Goal: Check status: Check status

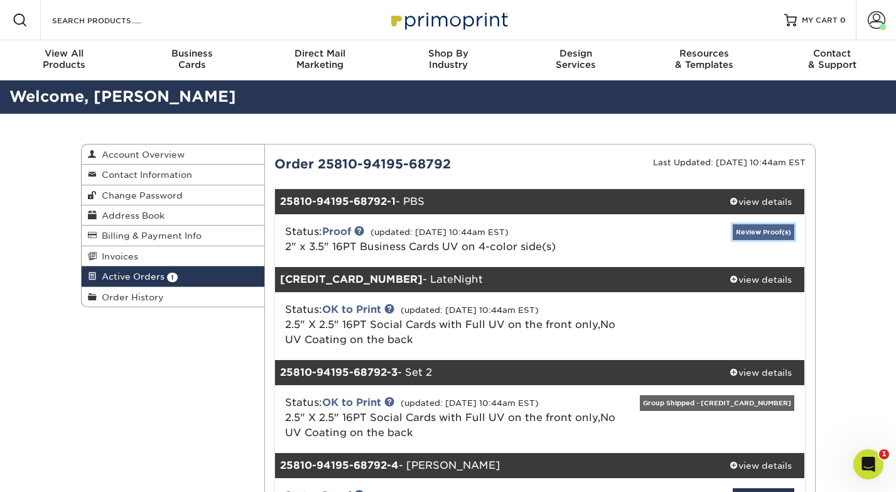
click at [756, 234] on link "Review Proof(s)" at bounding box center [764, 232] width 62 height 16
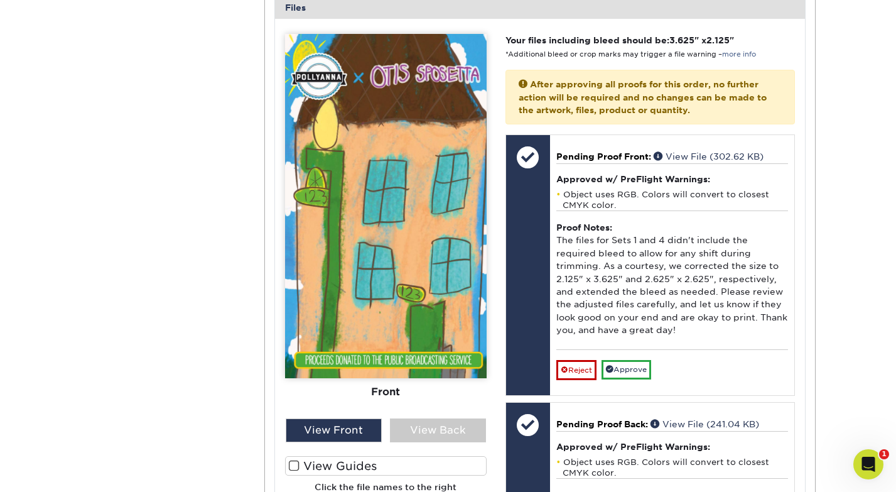
scroll to position [523, 0]
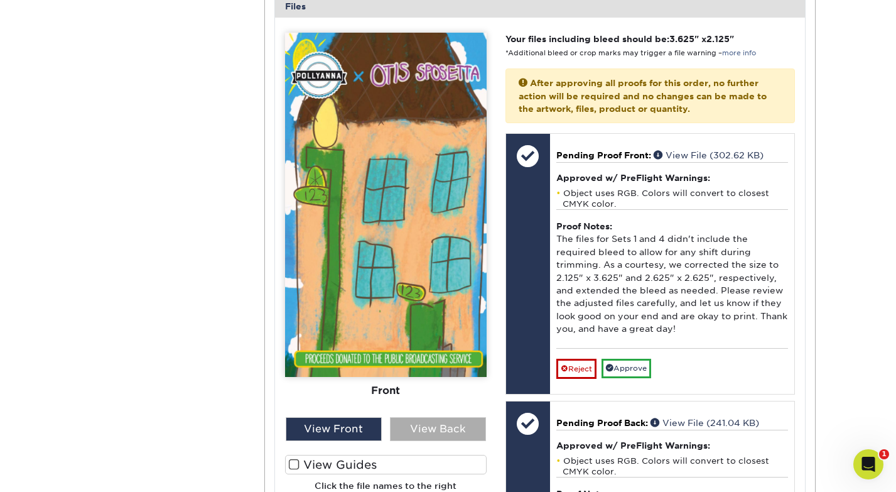
click at [420, 428] on div "View Back" at bounding box center [438, 429] width 96 height 24
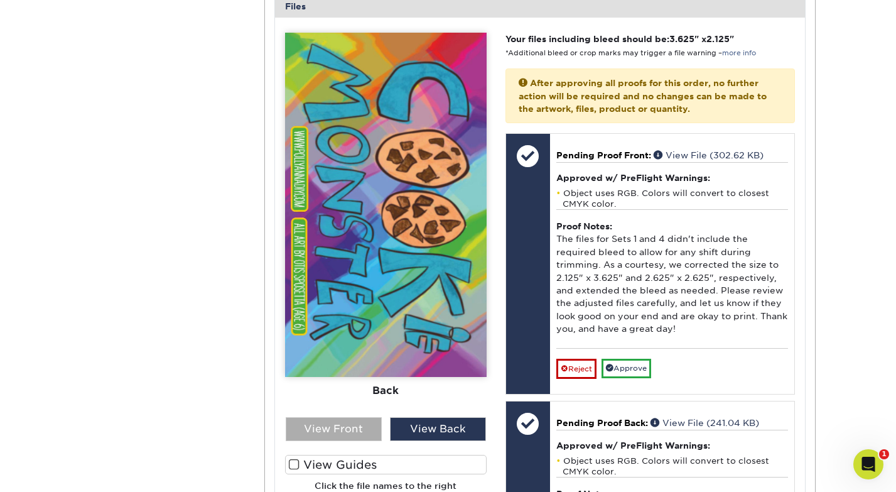
click at [320, 421] on div "View Front" at bounding box center [334, 429] width 96 height 24
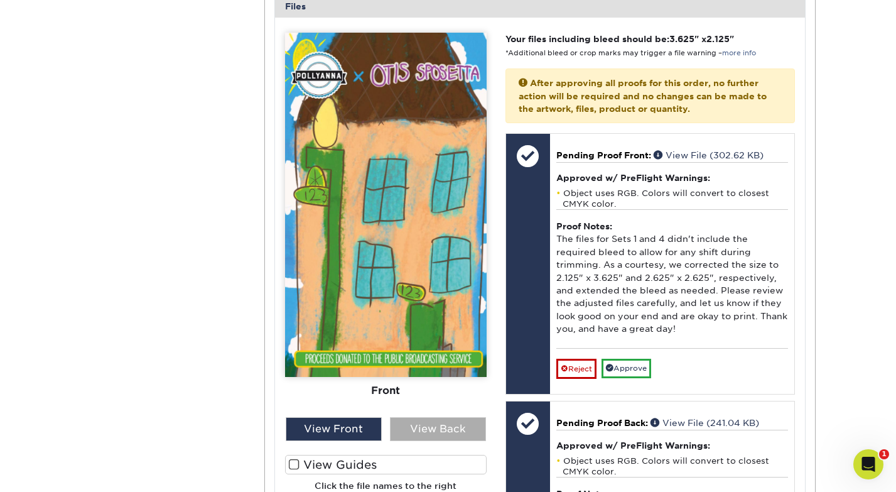
click at [440, 425] on div "View Back" at bounding box center [438, 429] width 96 height 24
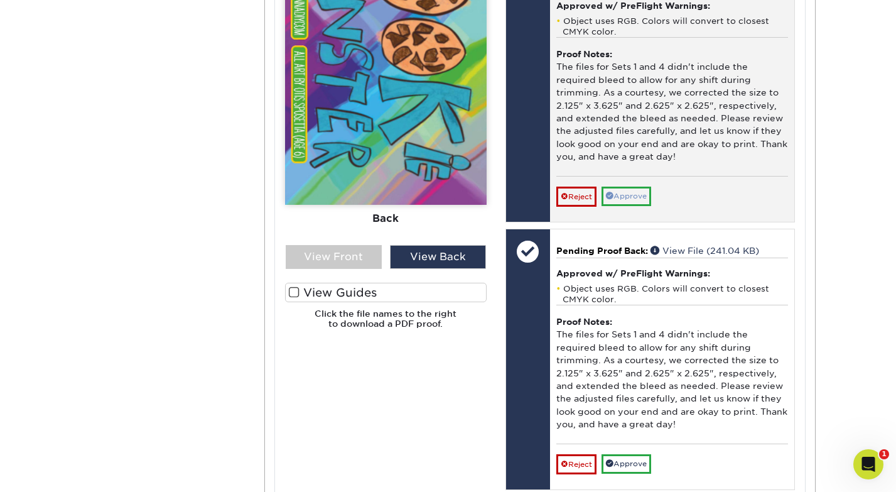
scroll to position [696, 0]
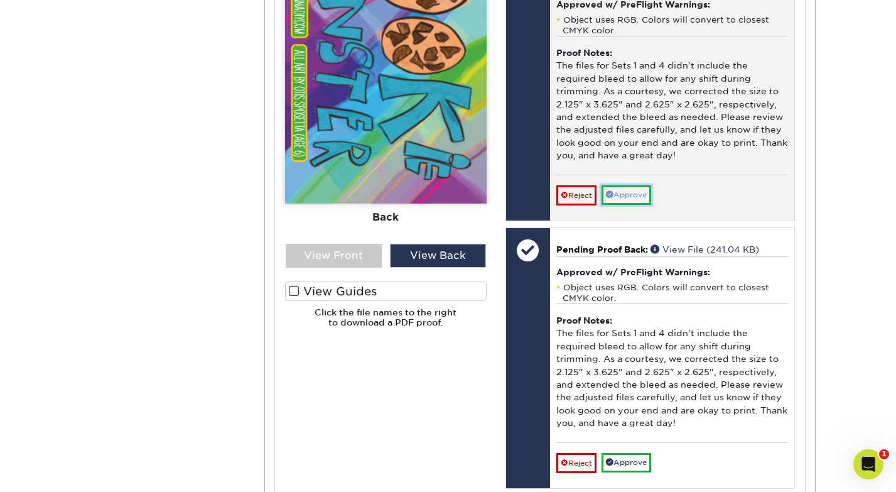
click at [626, 199] on link "Approve" at bounding box center [627, 194] width 50 height 19
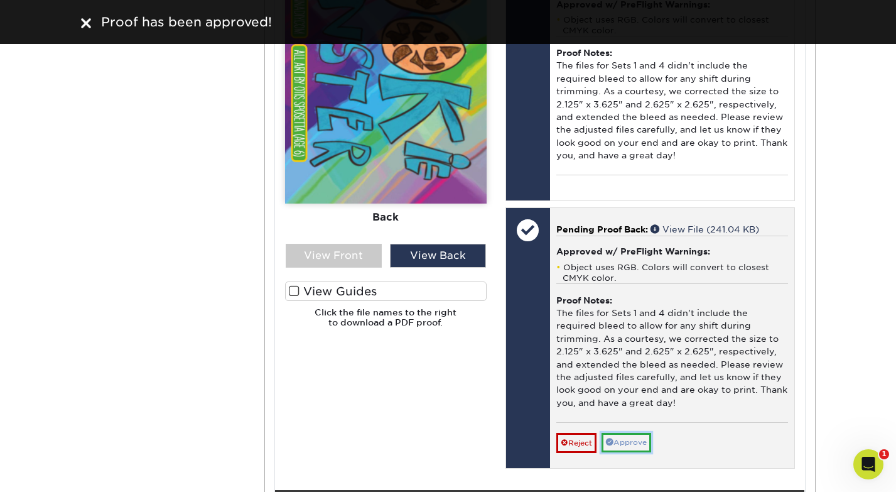
click at [640, 443] on link "Approve" at bounding box center [627, 442] width 50 height 19
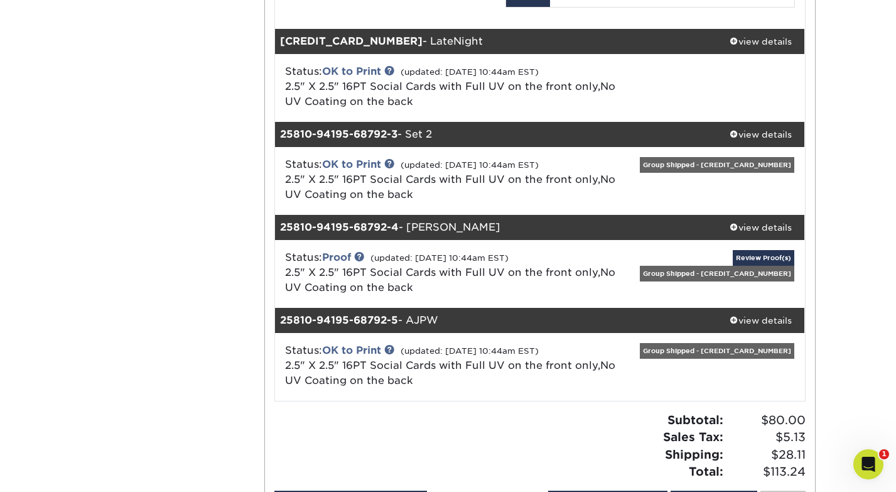
scroll to position [1143, 0]
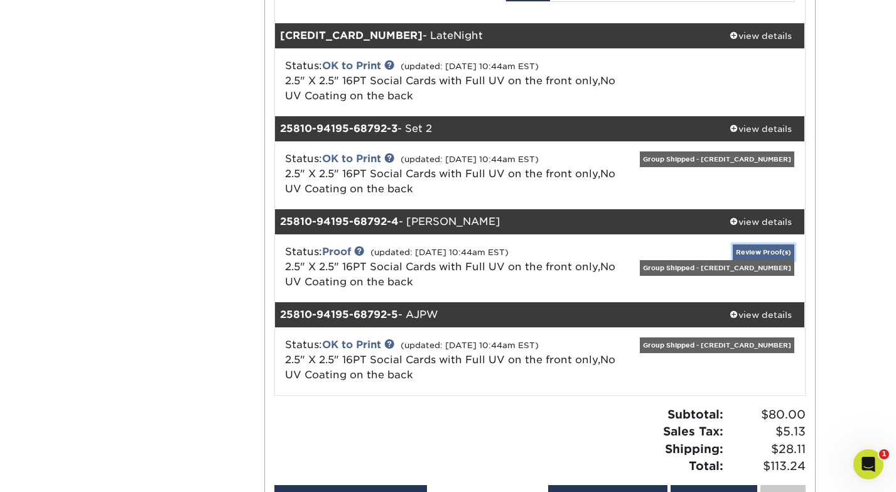
click at [763, 251] on link "Review Proof(s)" at bounding box center [764, 252] width 62 height 16
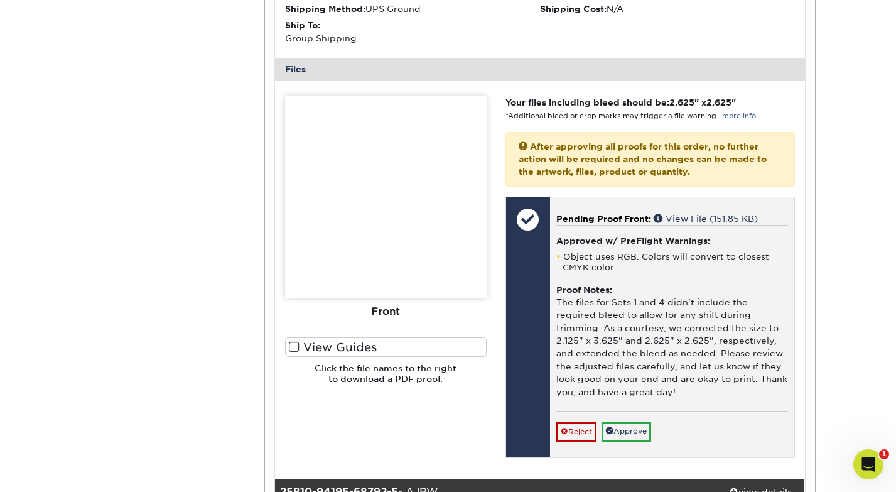
scroll to position [1600, 0]
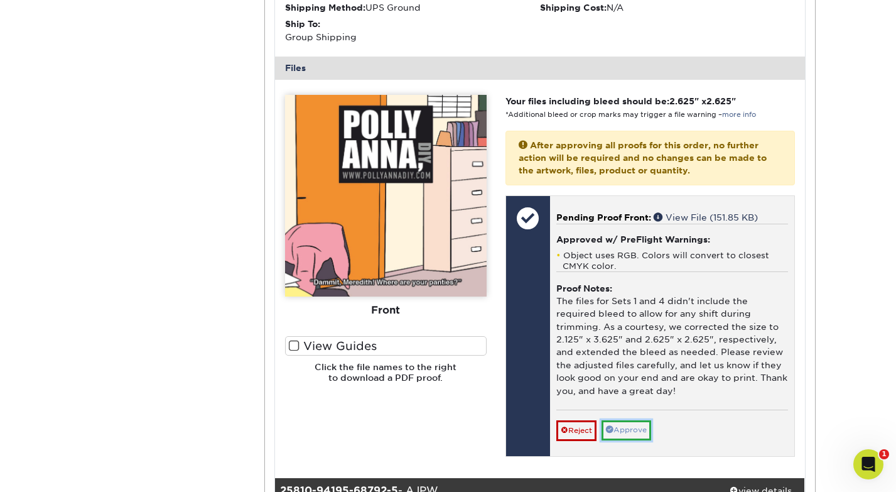
click at [638, 430] on link "Approve" at bounding box center [627, 429] width 50 height 19
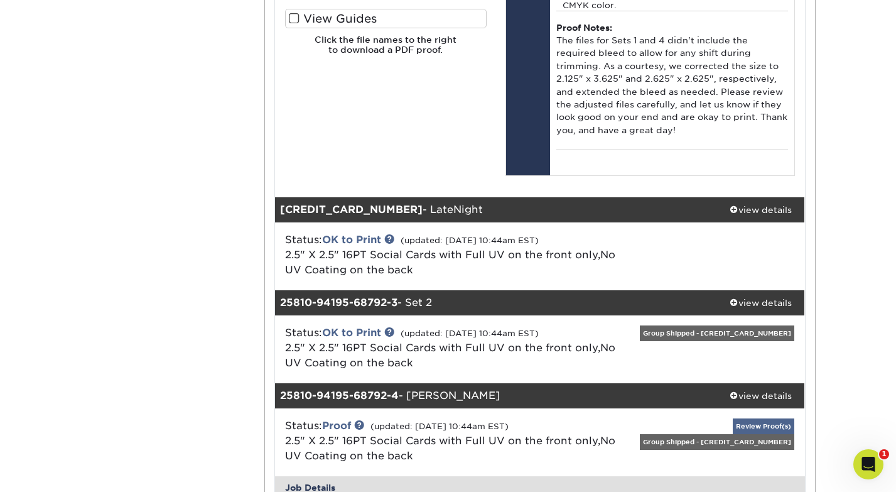
scroll to position [1085, 0]
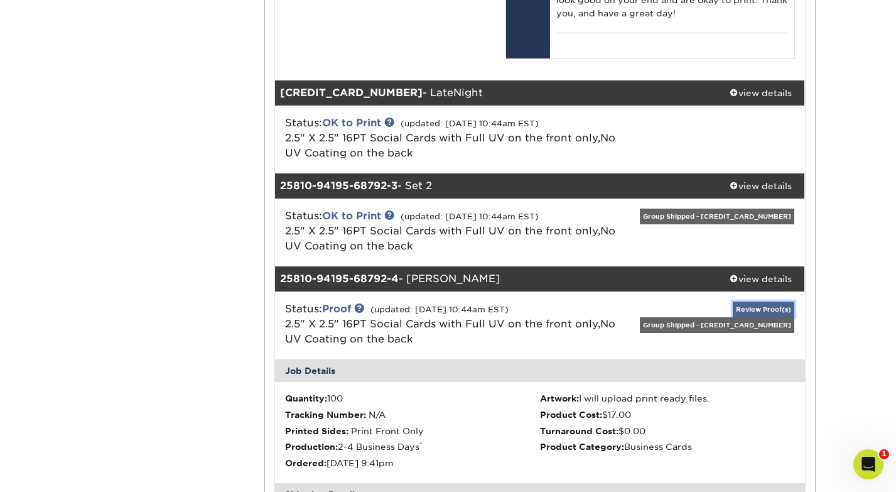
click at [768, 308] on link "Review Proof(s)" at bounding box center [764, 310] width 62 height 16
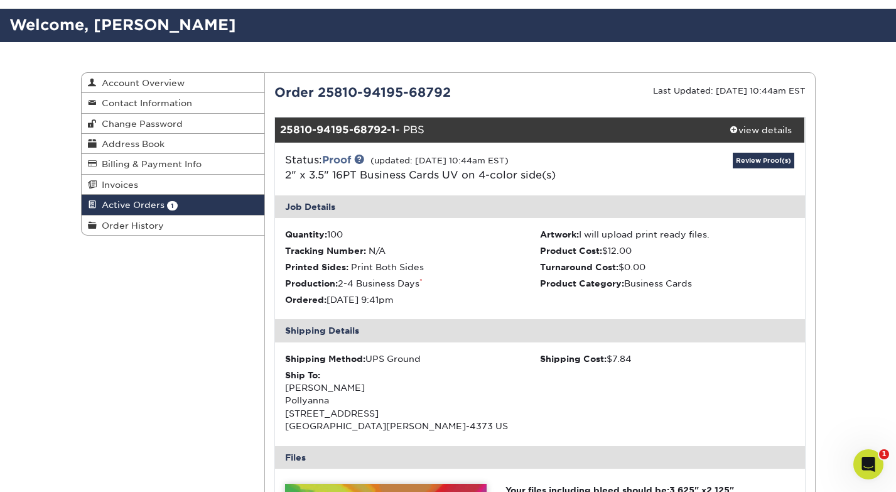
scroll to position [0, 0]
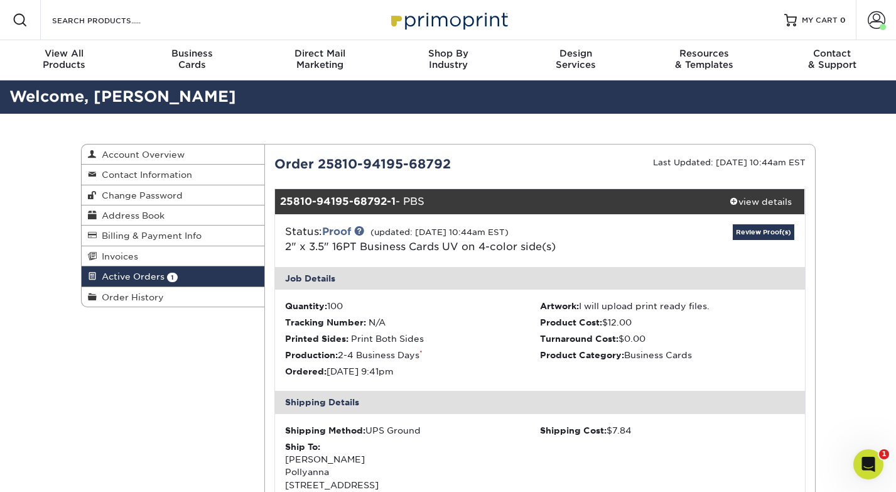
click at [229, 277] on link "Active Orders 1" at bounding box center [173, 276] width 183 height 20
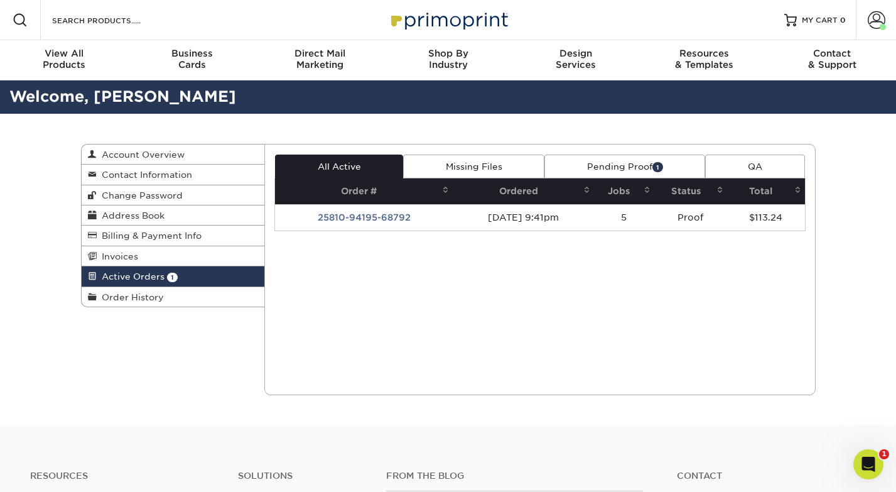
click at [601, 172] on link "Pending Proof 1" at bounding box center [625, 167] width 161 height 24
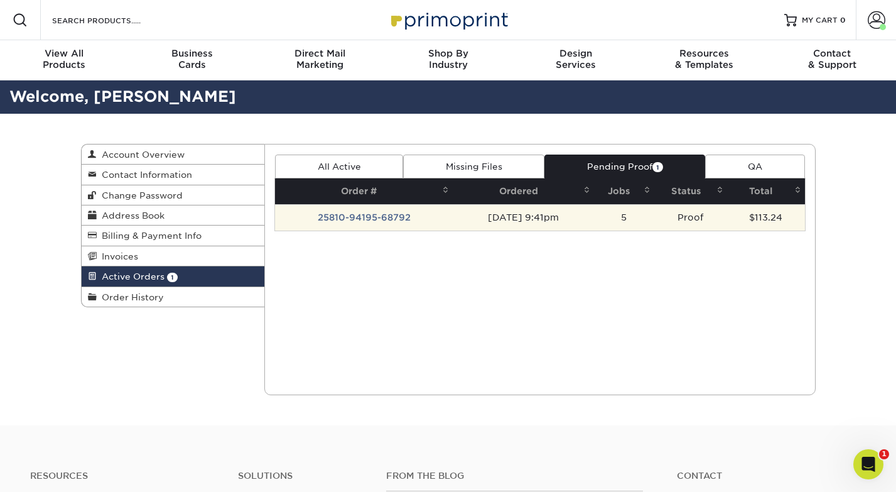
click at [584, 219] on td "[DATE] 9:41pm" at bounding box center [523, 217] width 141 height 26
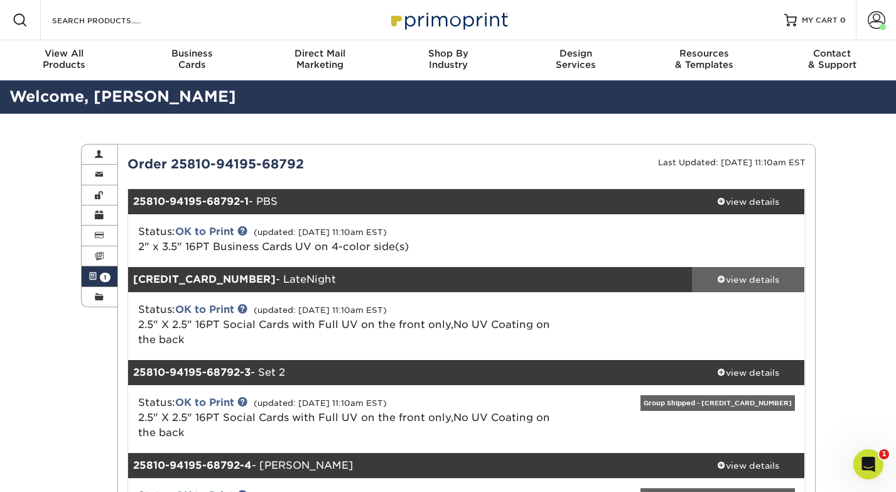
scroll to position [24, 0]
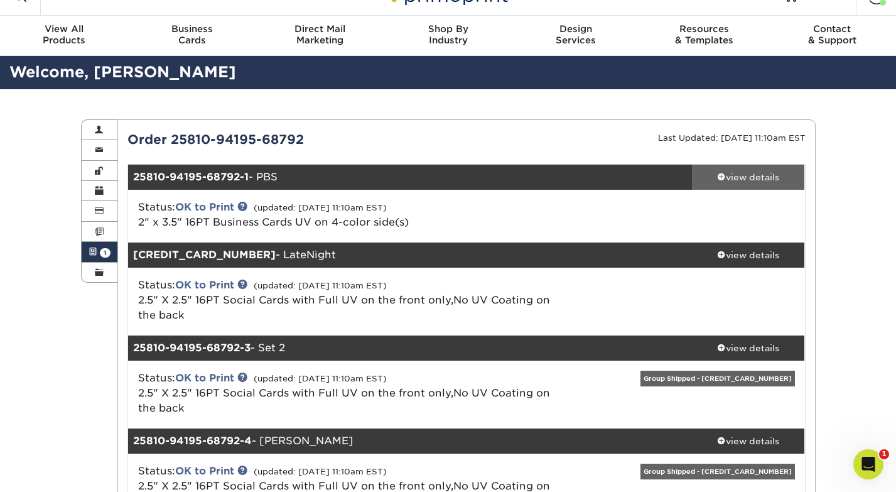
click at [758, 183] on div "view details" at bounding box center [748, 177] width 113 height 13
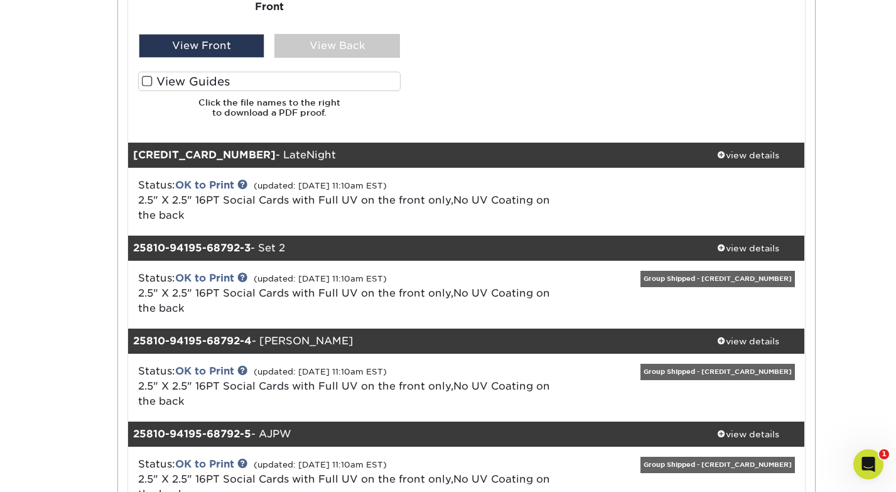
scroll to position [1013, 0]
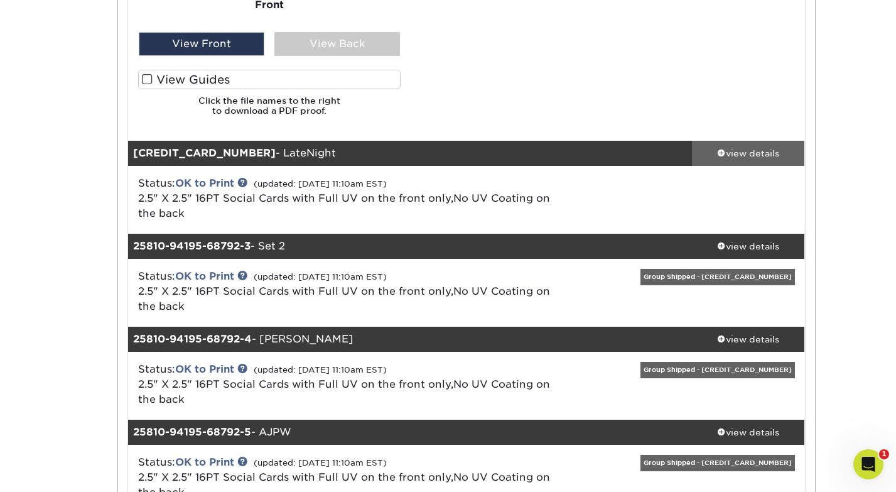
click at [751, 158] on div "view details" at bounding box center [748, 153] width 113 height 13
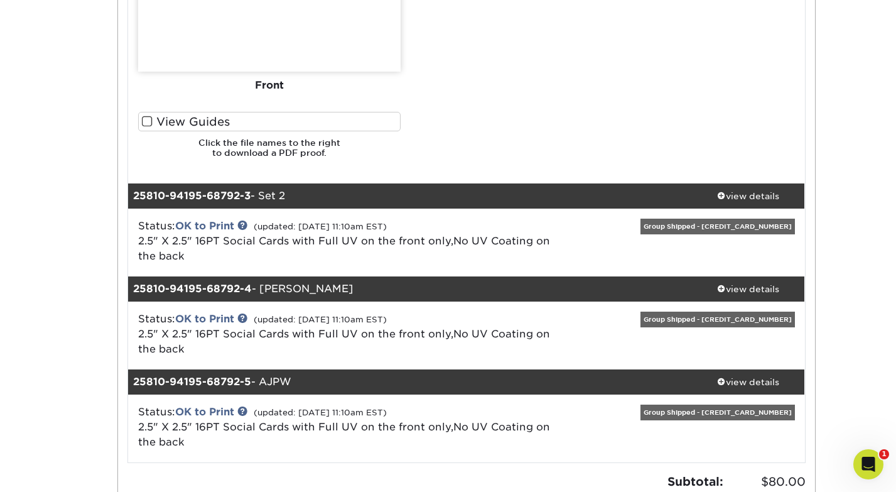
scroll to position [1729, 0]
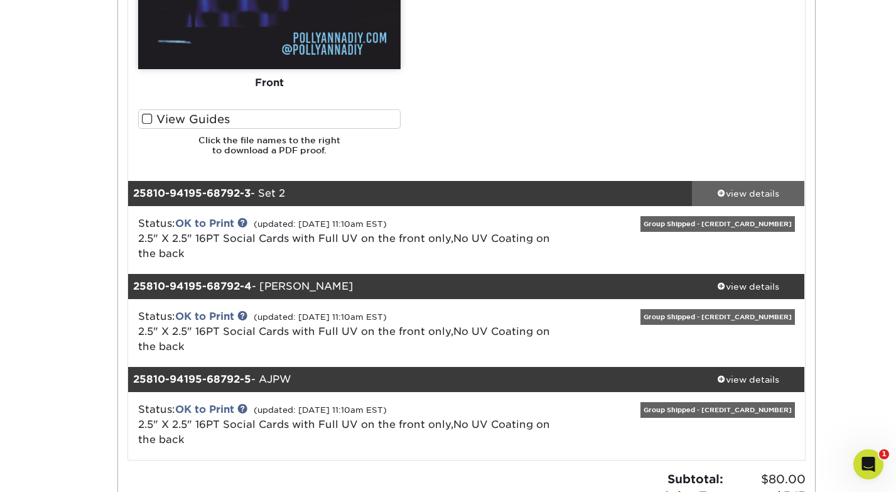
click at [758, 189] on div "view details" at bounding box center [748, 193] width 113 height 13
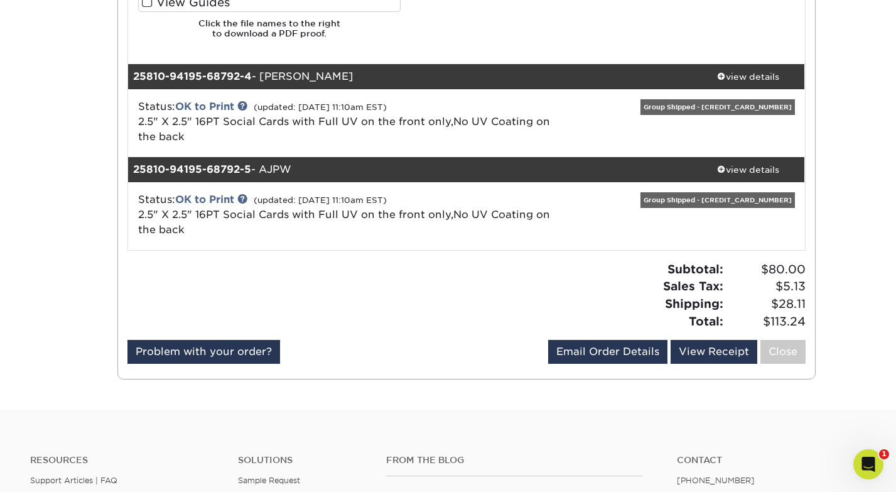
scroll to position [2541, 0]
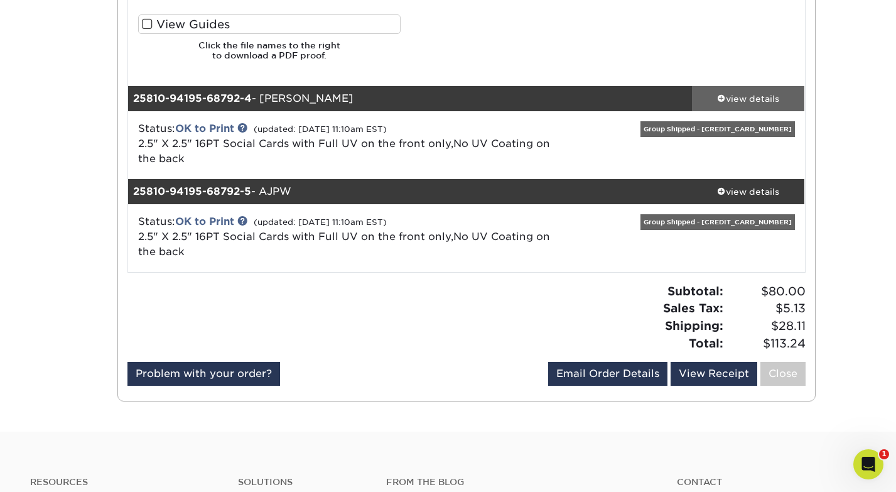
click at [748, 101] on div "view details" at bounding box center [748, 98] width 113 height 13
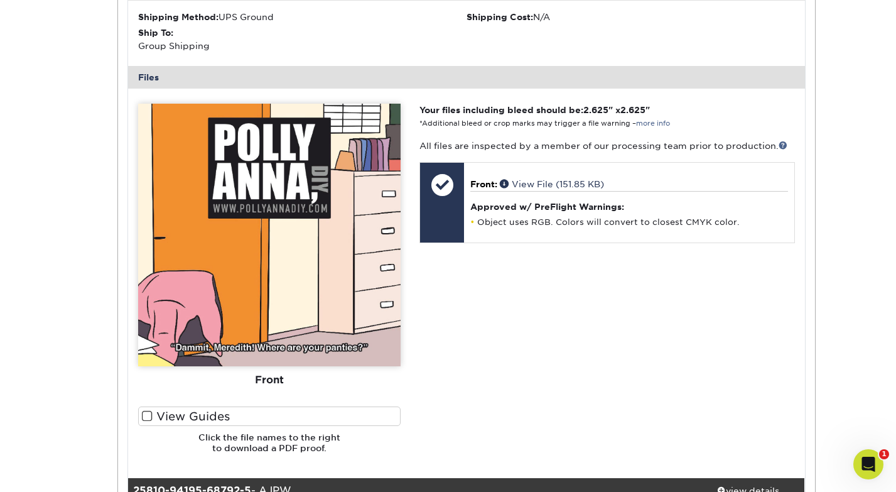
scroll to position [3077, 0]
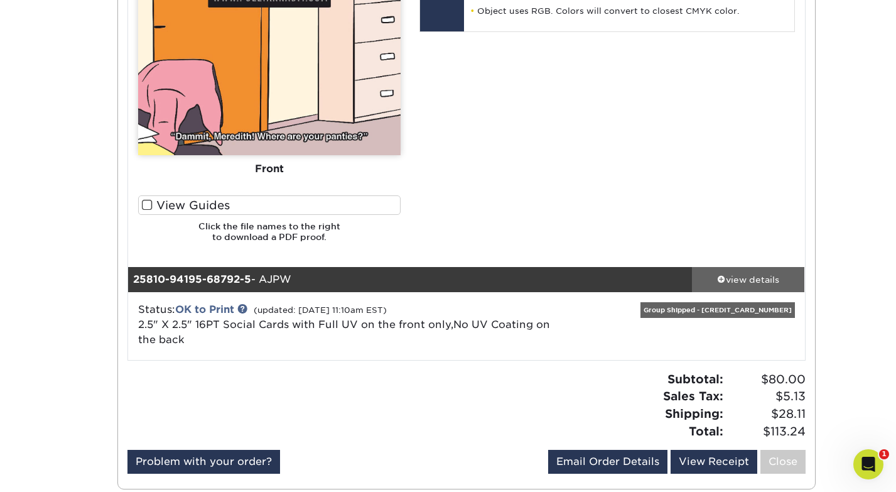
click at [751, 280] on div "view details" at bounding box center [748, 279] width 113 height 13
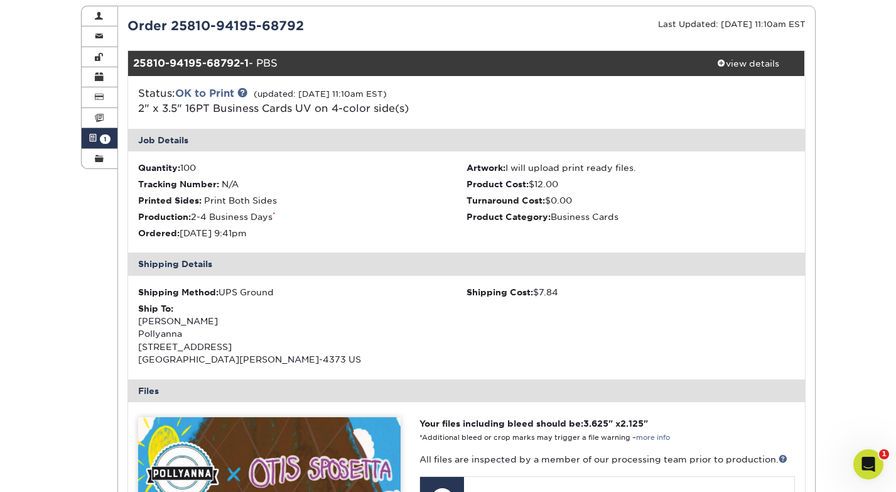
scroll to position [0, 0]
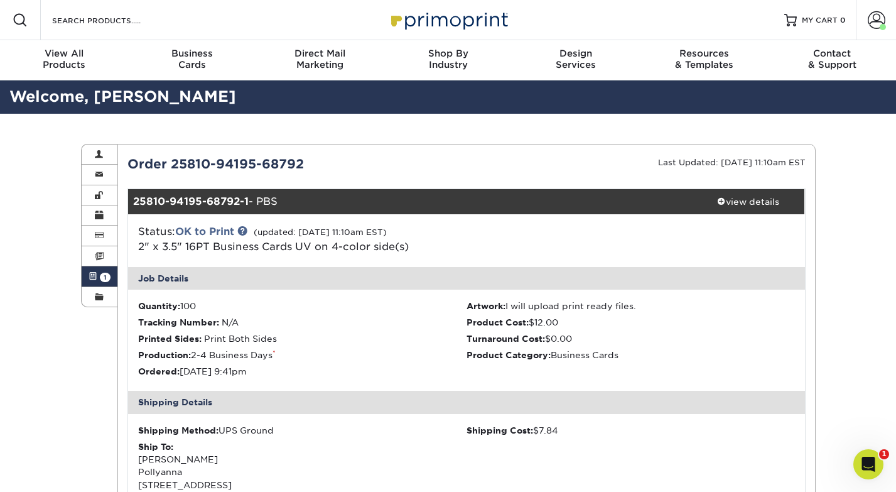
click at [96, 279] on span at bounding box center [93, 276] width 9 height 10
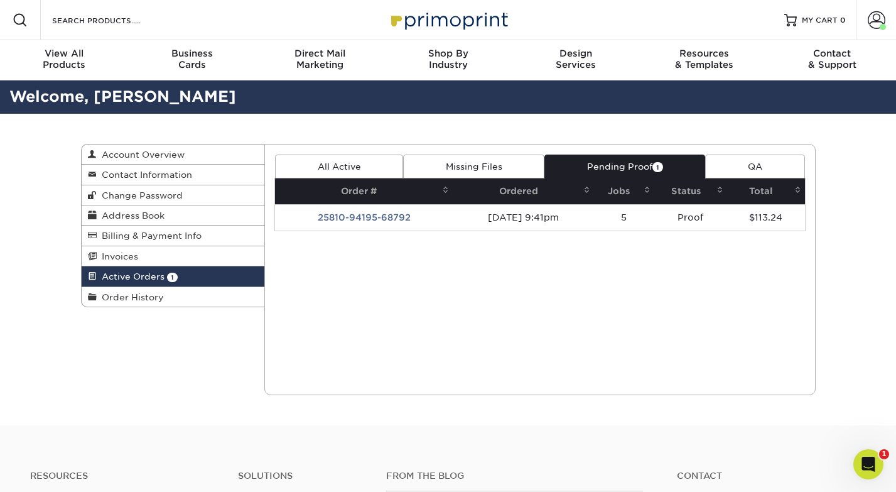
click at [342, 176] on link "All Active" at bounding box center [339, 167] width 128 height 24
